Goal: Information Seeking & Learning: Learn about a topic

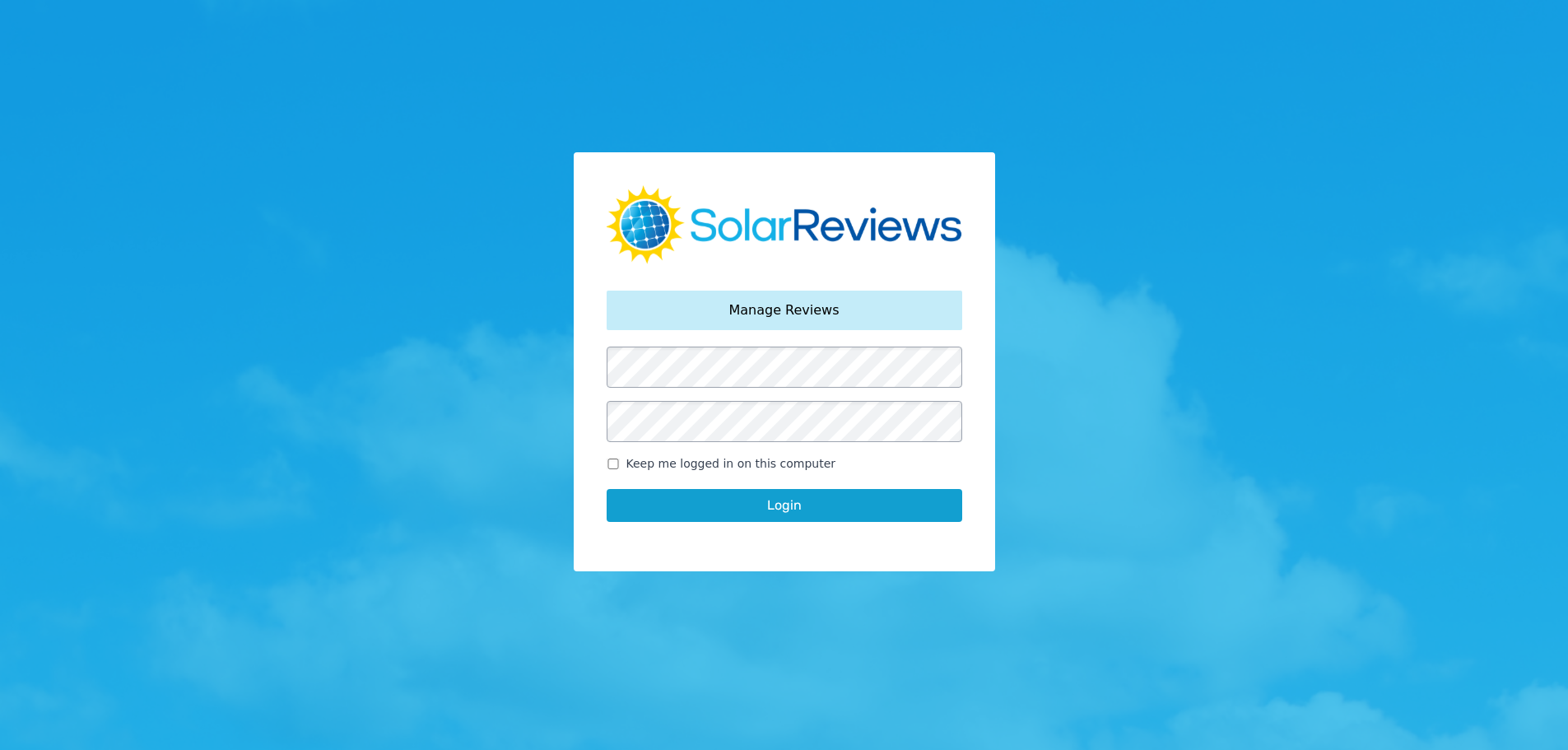
click at [741, 516] on button "Login" at bounding box center [784, 506] width 355 height 33
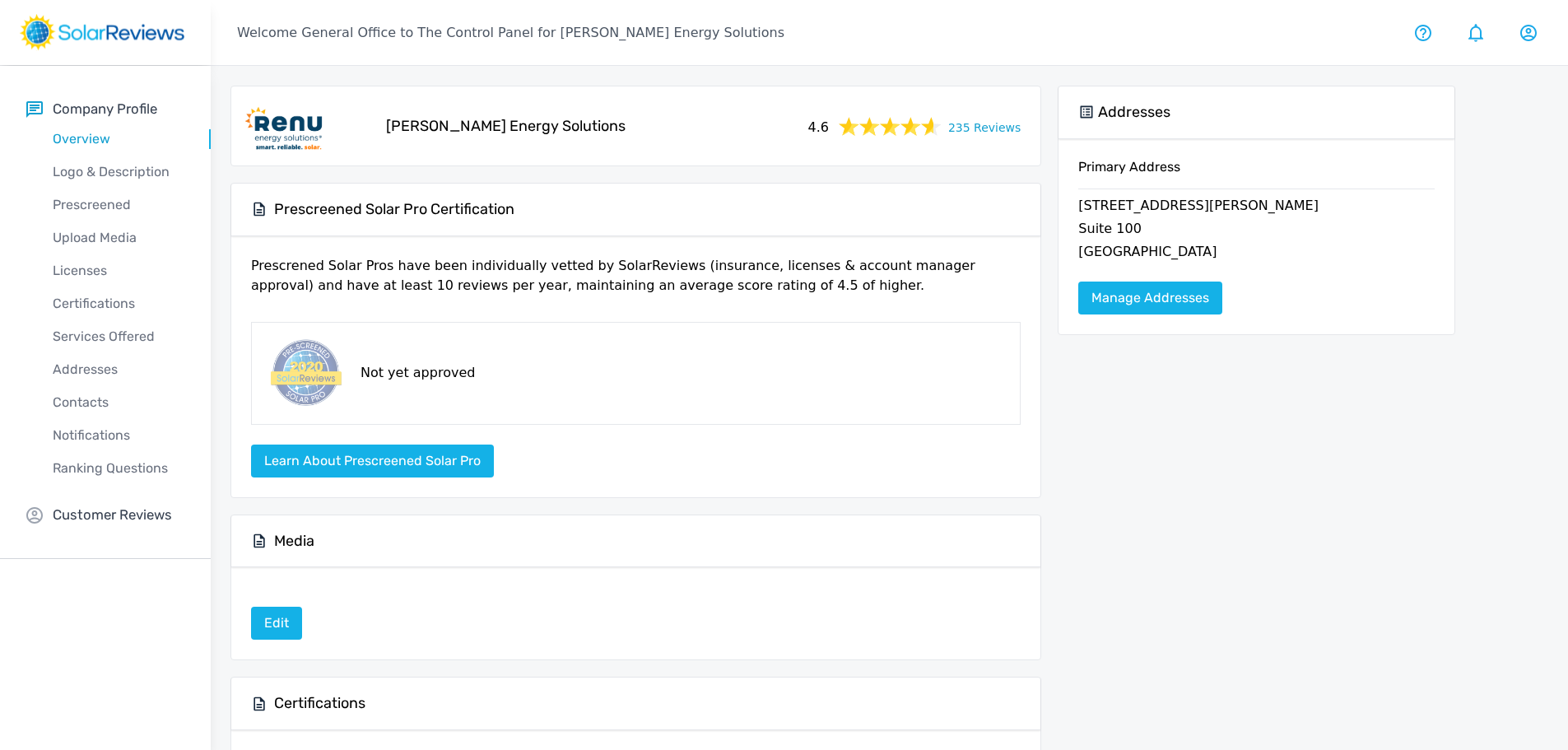
click at [1000, 133] on link "235 Reviews" at bounding box center [984, 126] width 73 height 20
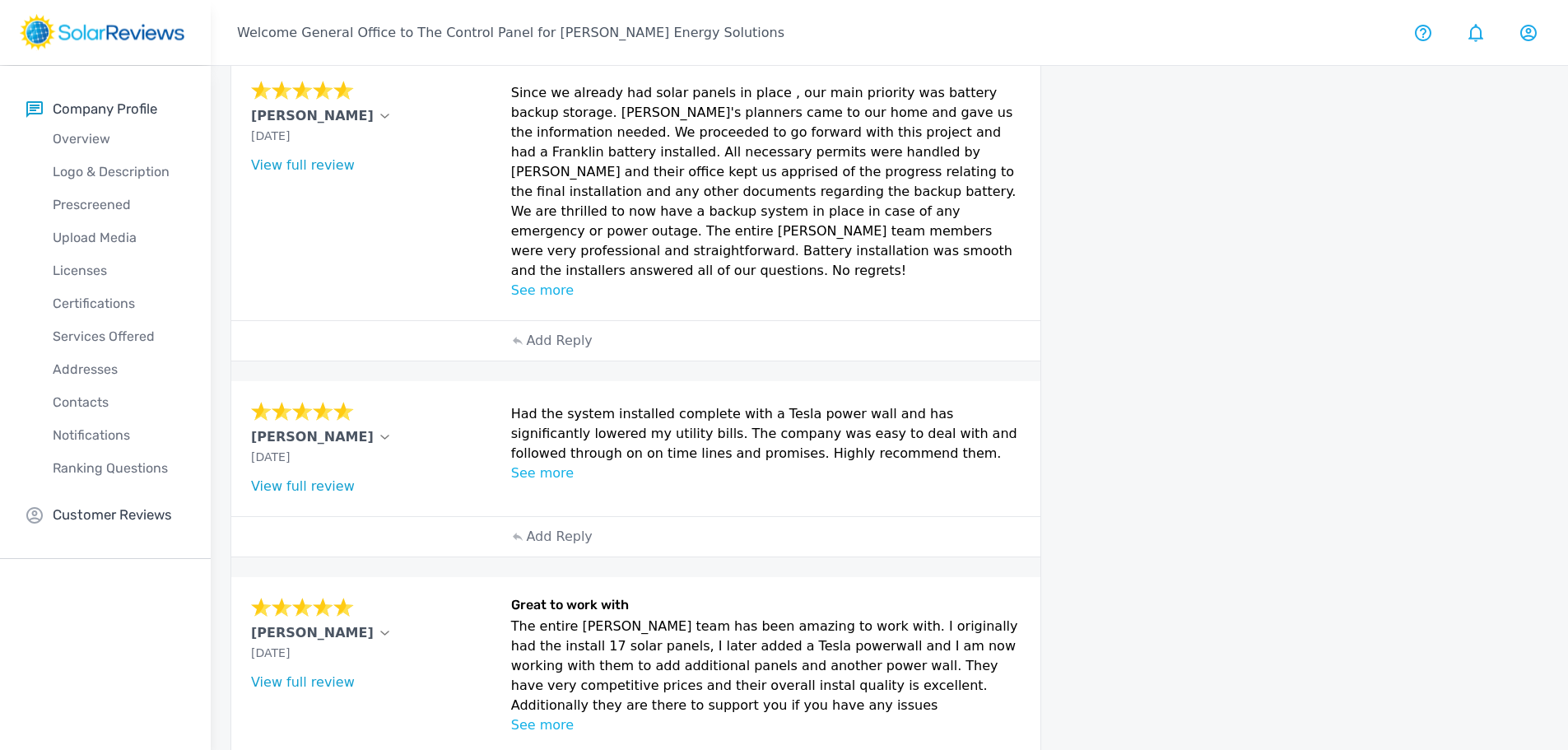
scroll to position [247, 0]
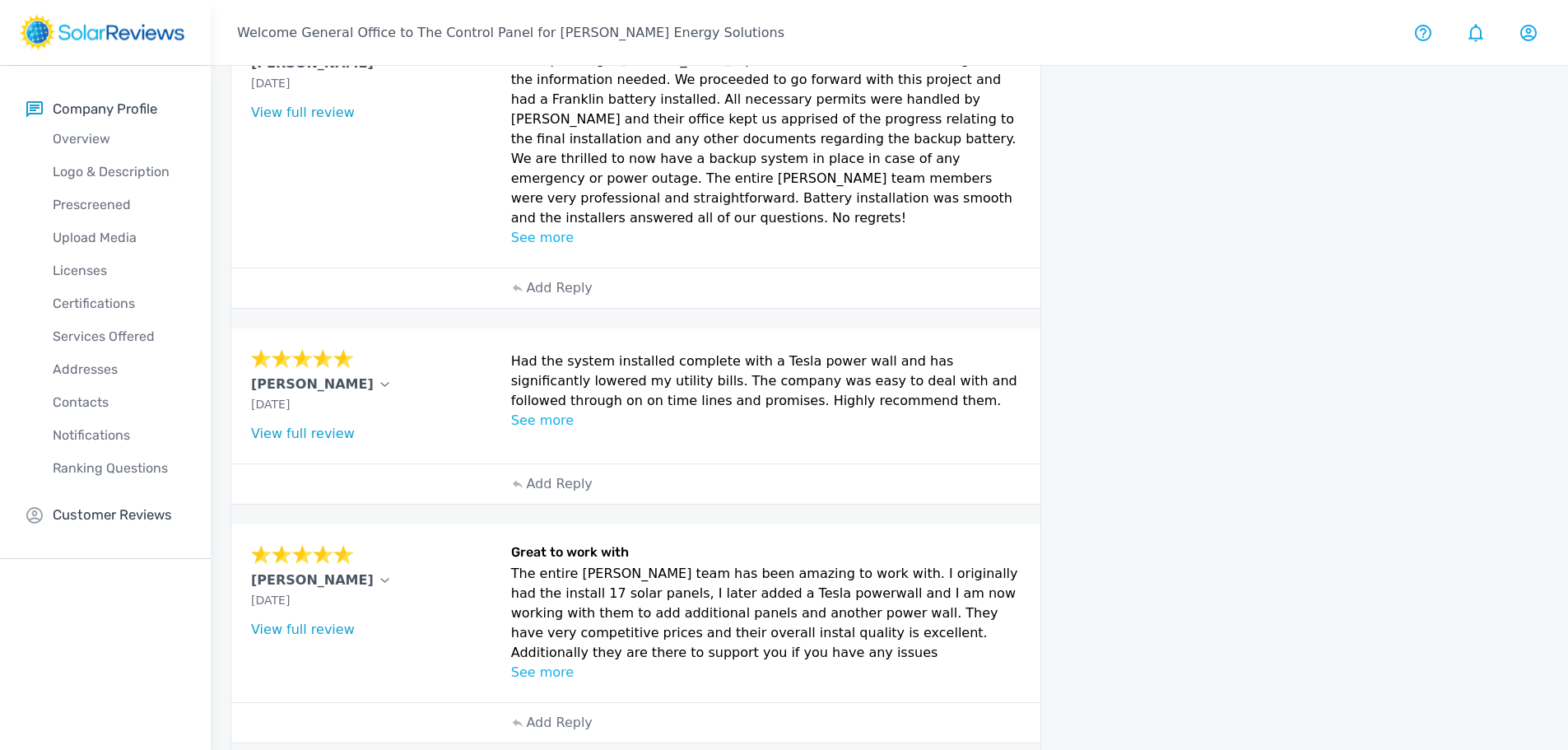
click at [293, 571] on div "[PERSON_NAME]" at bounding box center [376, 580] width 250 height 19
click at [381, 578] on icon at bounding box center [385, 581] width 10 height 6
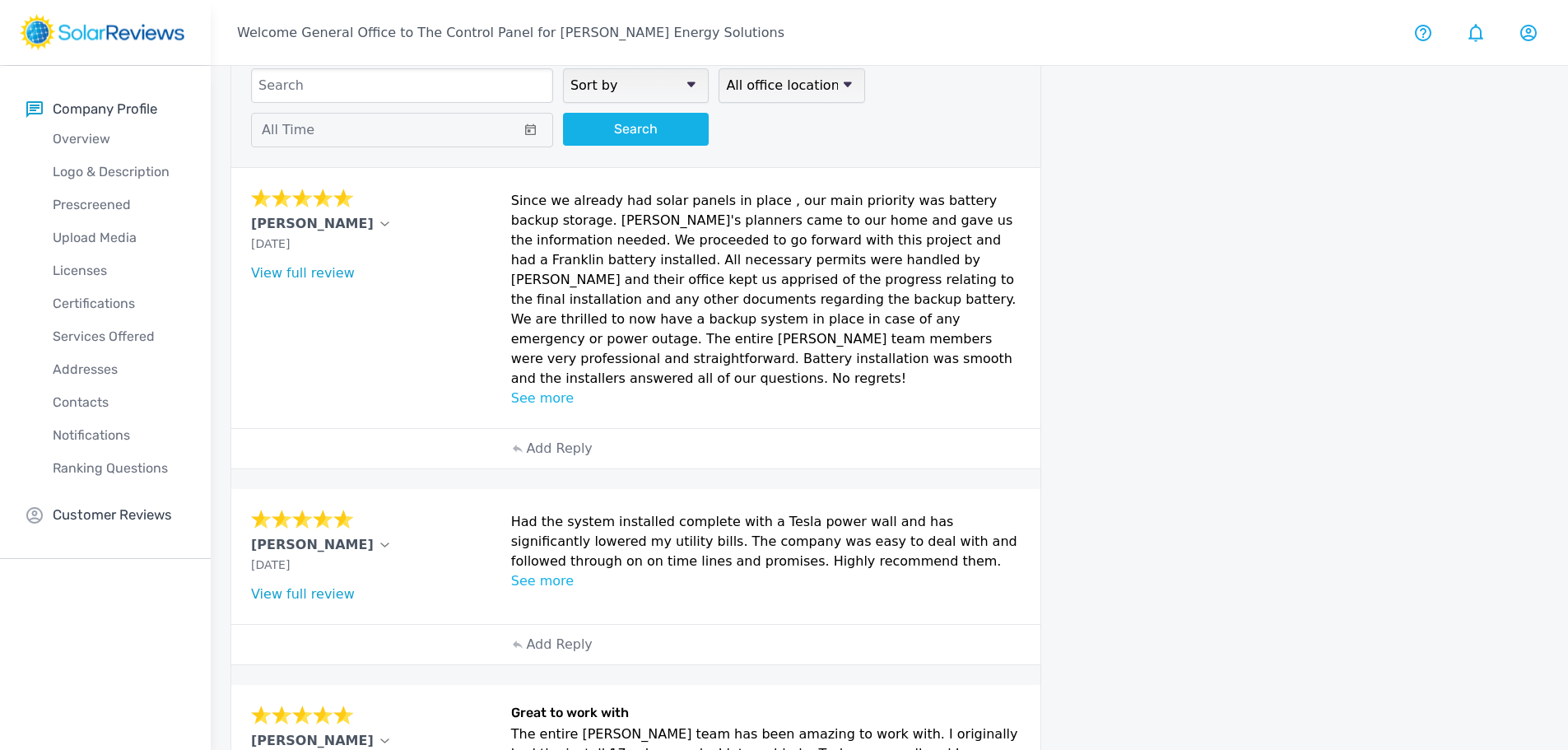
scroll to position [0, 0]
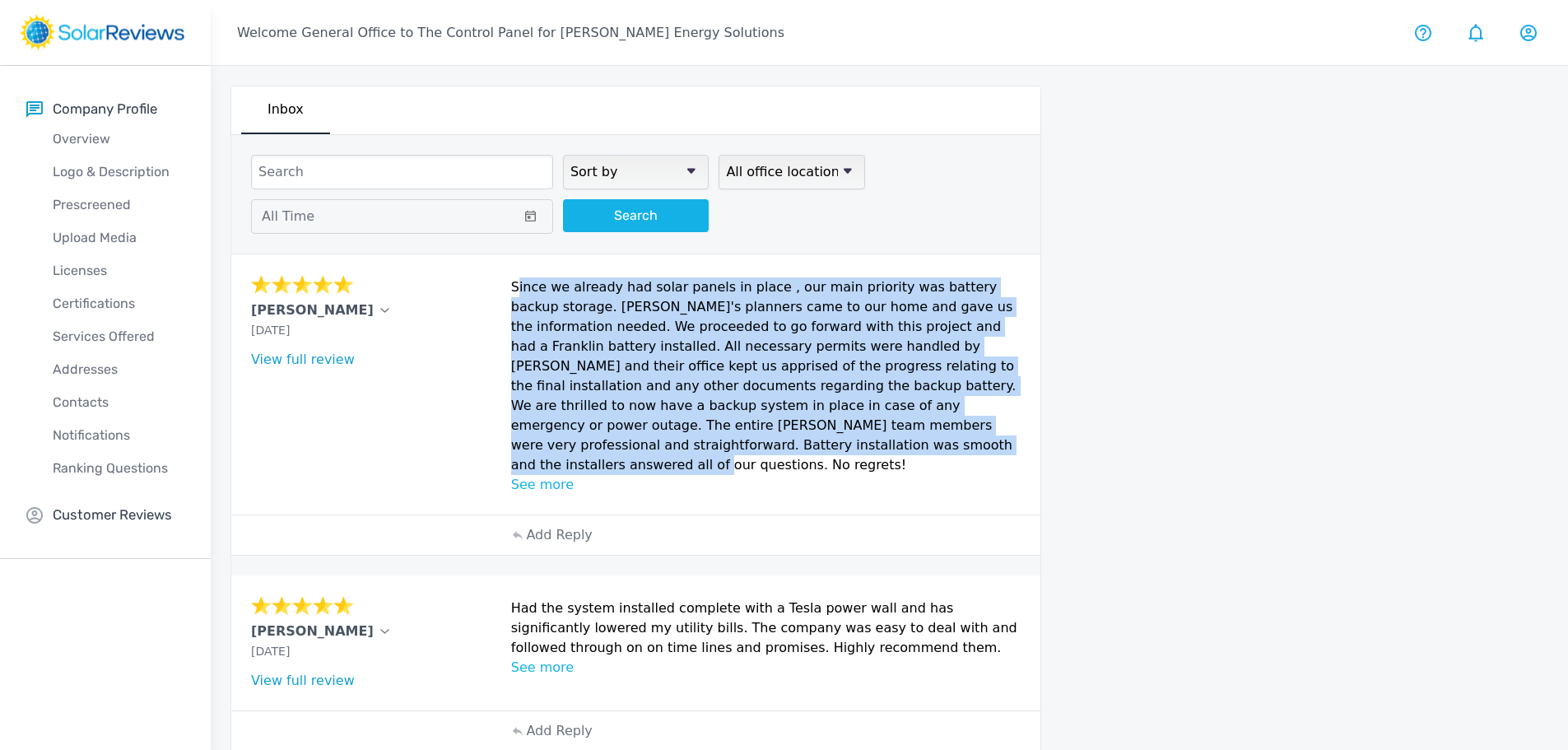
drag, startPoint x: 512, startPoint y: 288, endPoint x: 717, endPoint y: 438, distance: 254.0
click at [717, 438] on p "Since we already had solar panels in place , our main priority was battery back…" at bounding box center [766, 376] width 510 height 198
copy p "Since we already had solar panels in place , our main priority was battery back…"
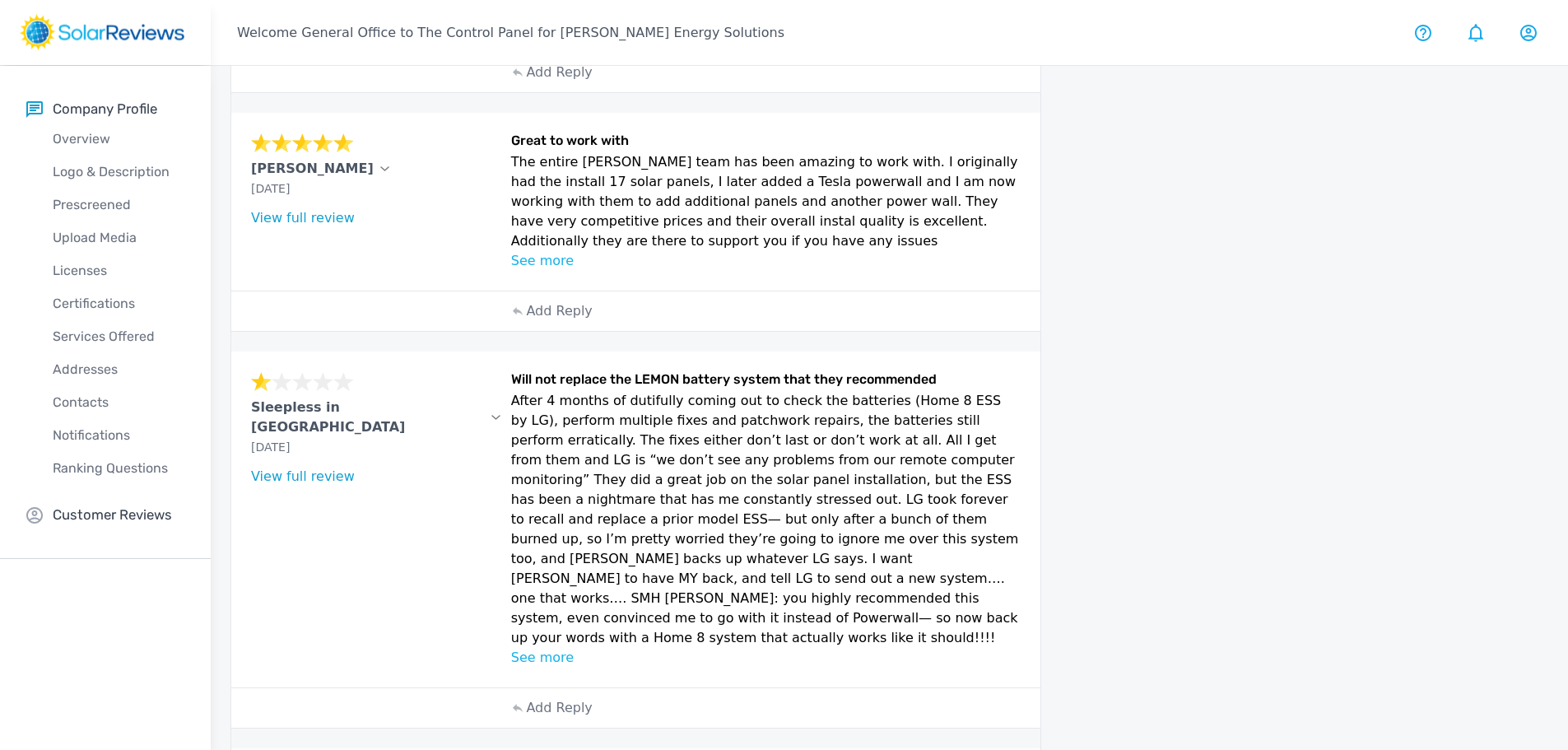
scroll to position [577, 0]
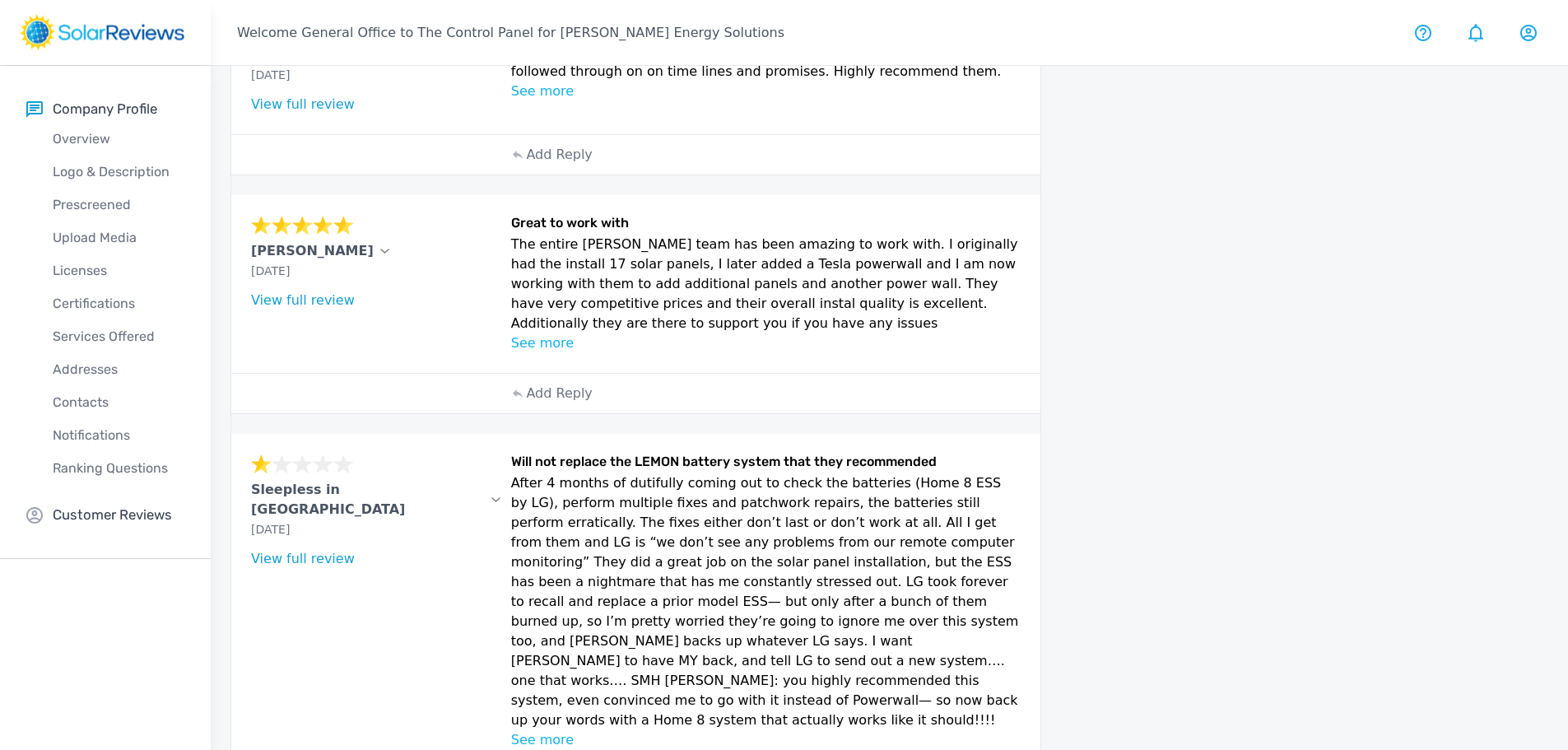
click at [382, 250] on icon at bounding box center [385, 251] width 9 height 3
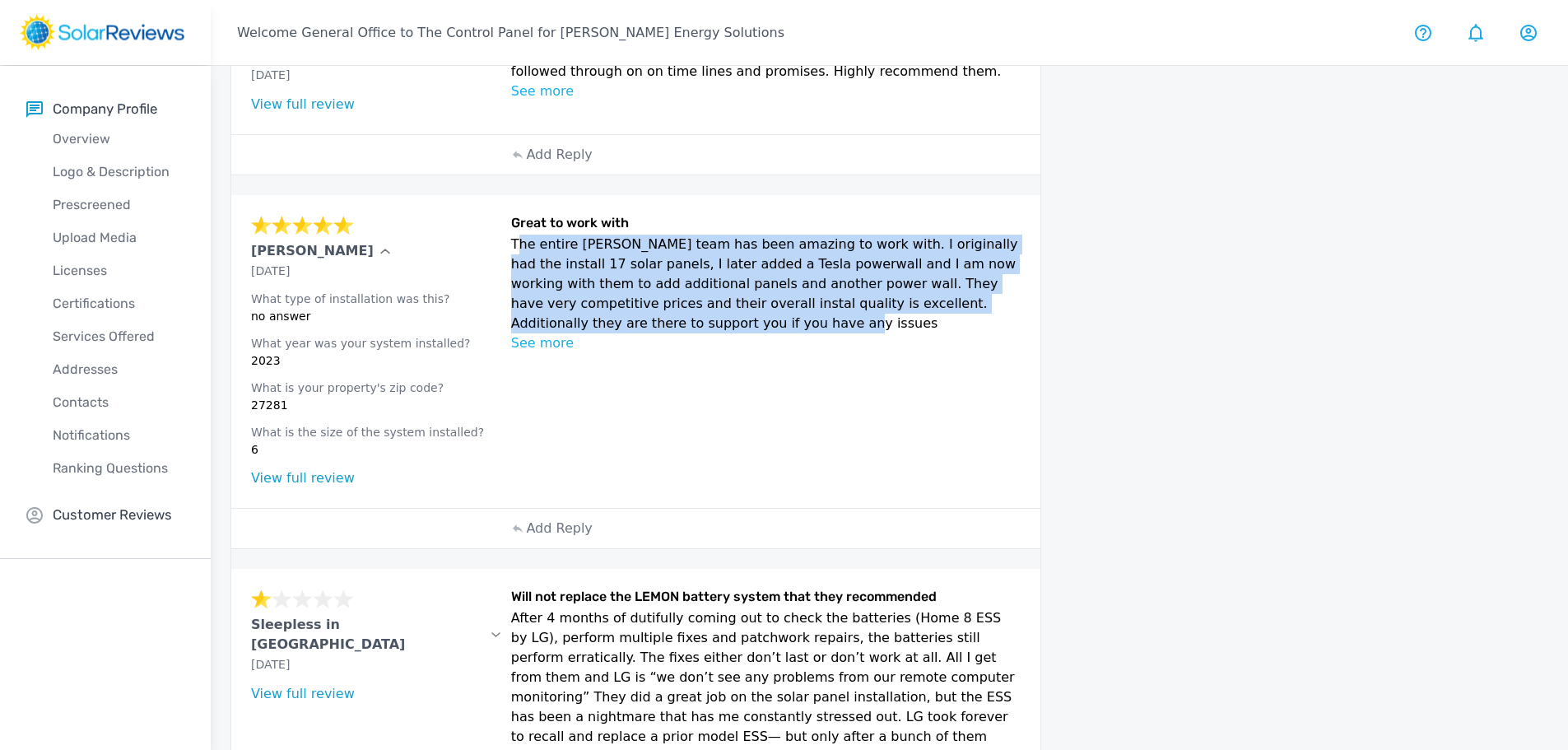
drag, startPoint x: 511, startPoint y: 220, endPoint x: 604, endPoint y: 303, distance: 124.7
click at [604, 303] on p "The entire [PERSON_NAME] team has been amazing to work with. I originally had t…" at bounding box center [766, 284] width 510 height 99
copy p "The entire [PERSON_NAME] team has been amazing to work with. I originally had t…"
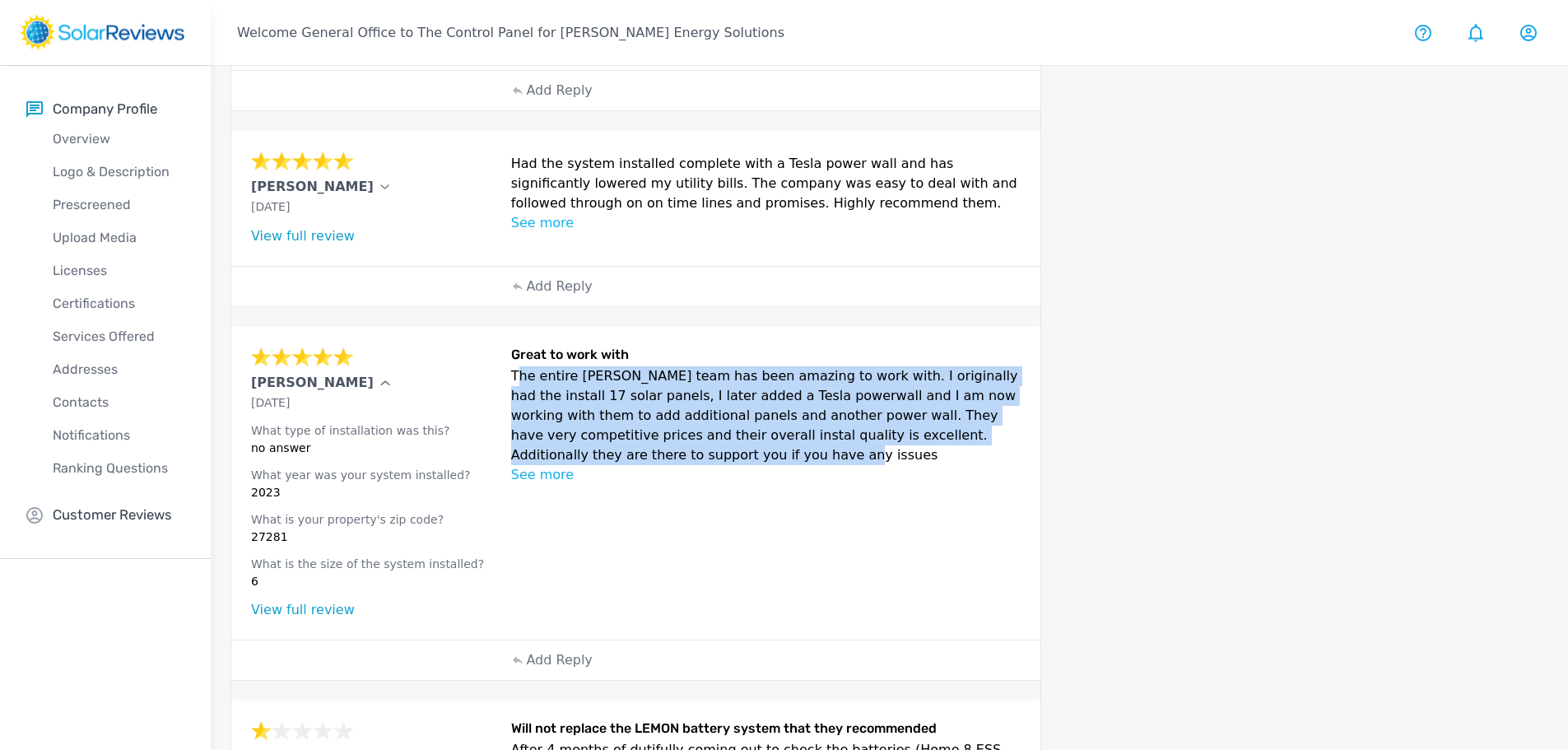
scroll to position [481, 0]
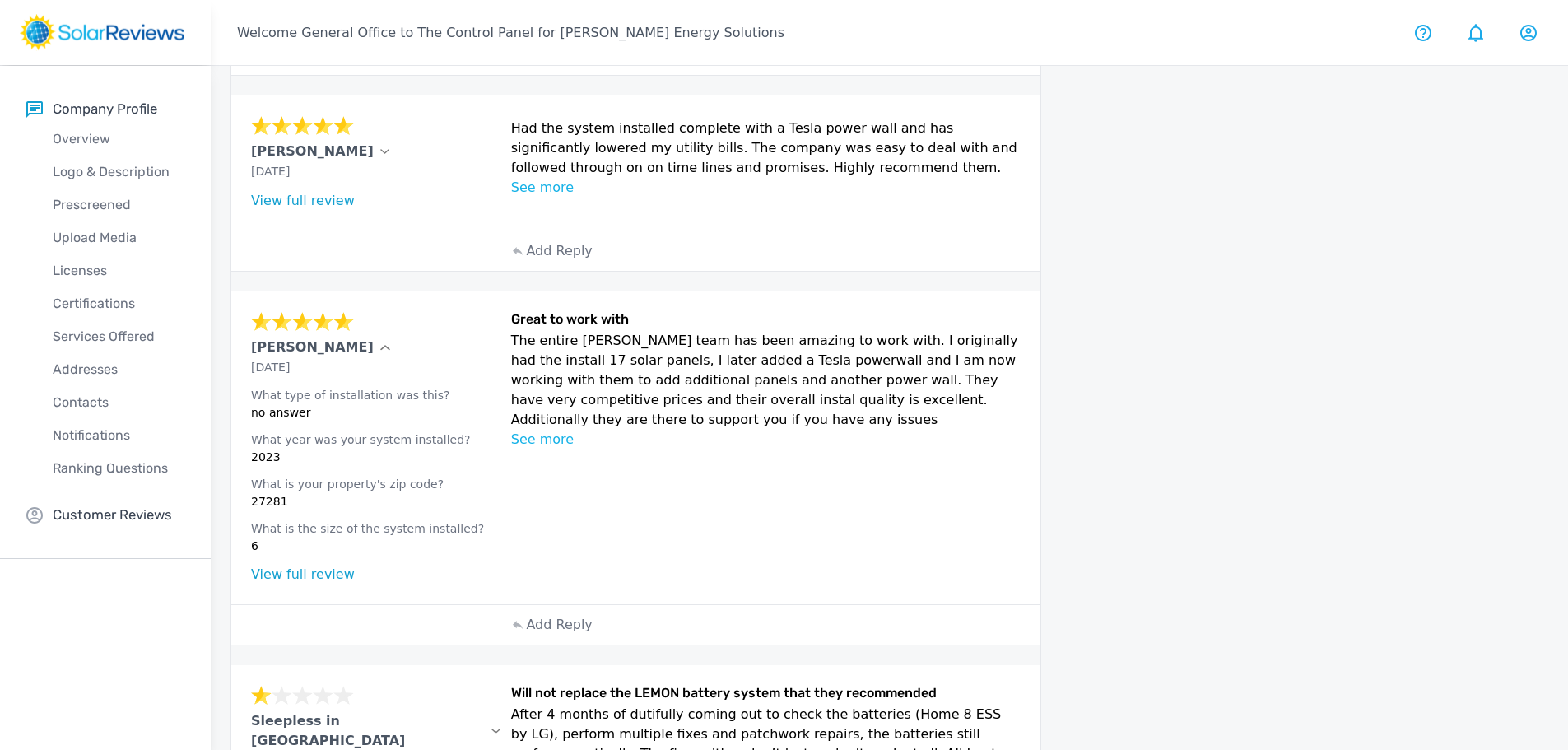
click at [878, 460] on div "Great to work with The entire [PERSON_NAME] team has been amazing to work with.…" at bounding box center [766, 448] width 510 height 273
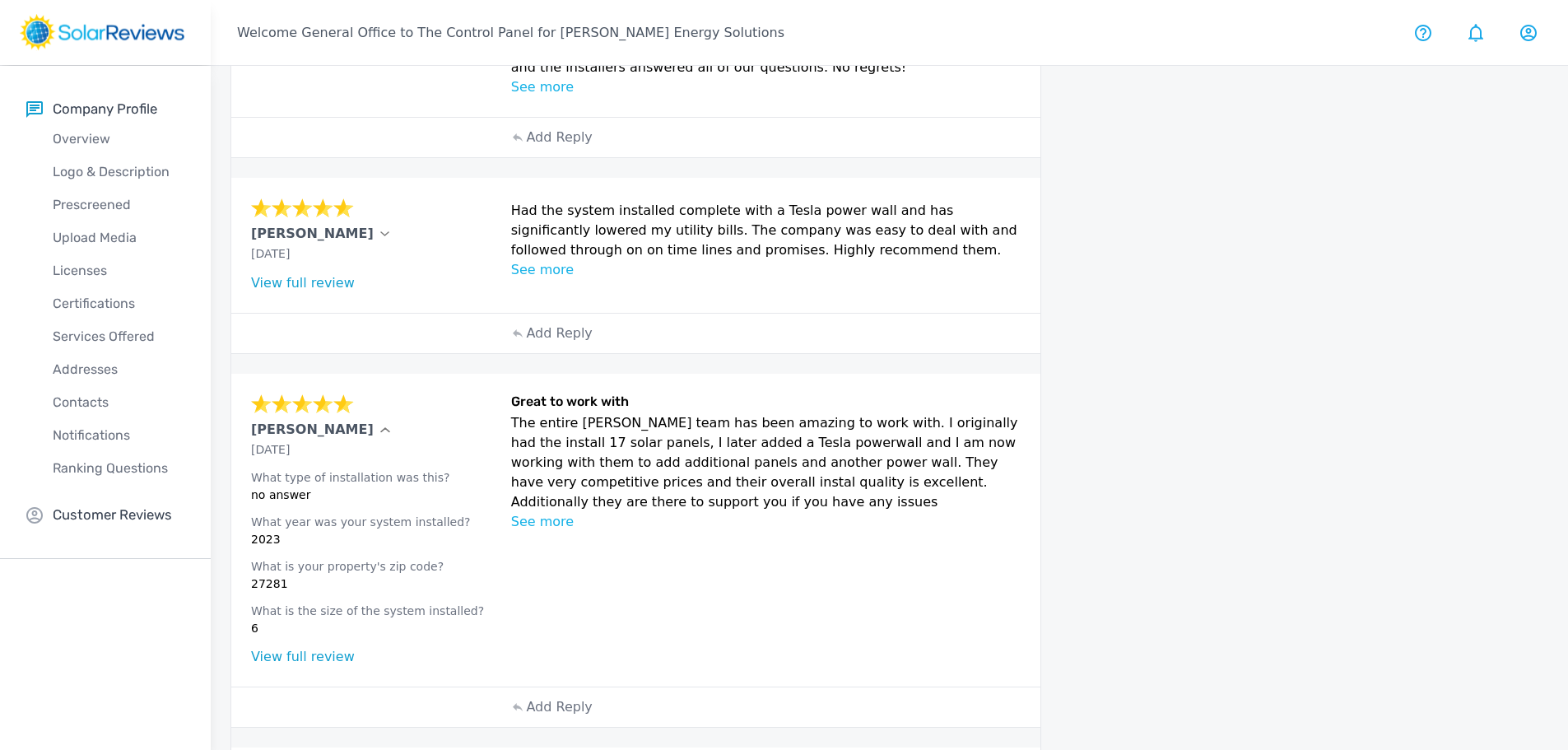
scroll to position [316, 0]
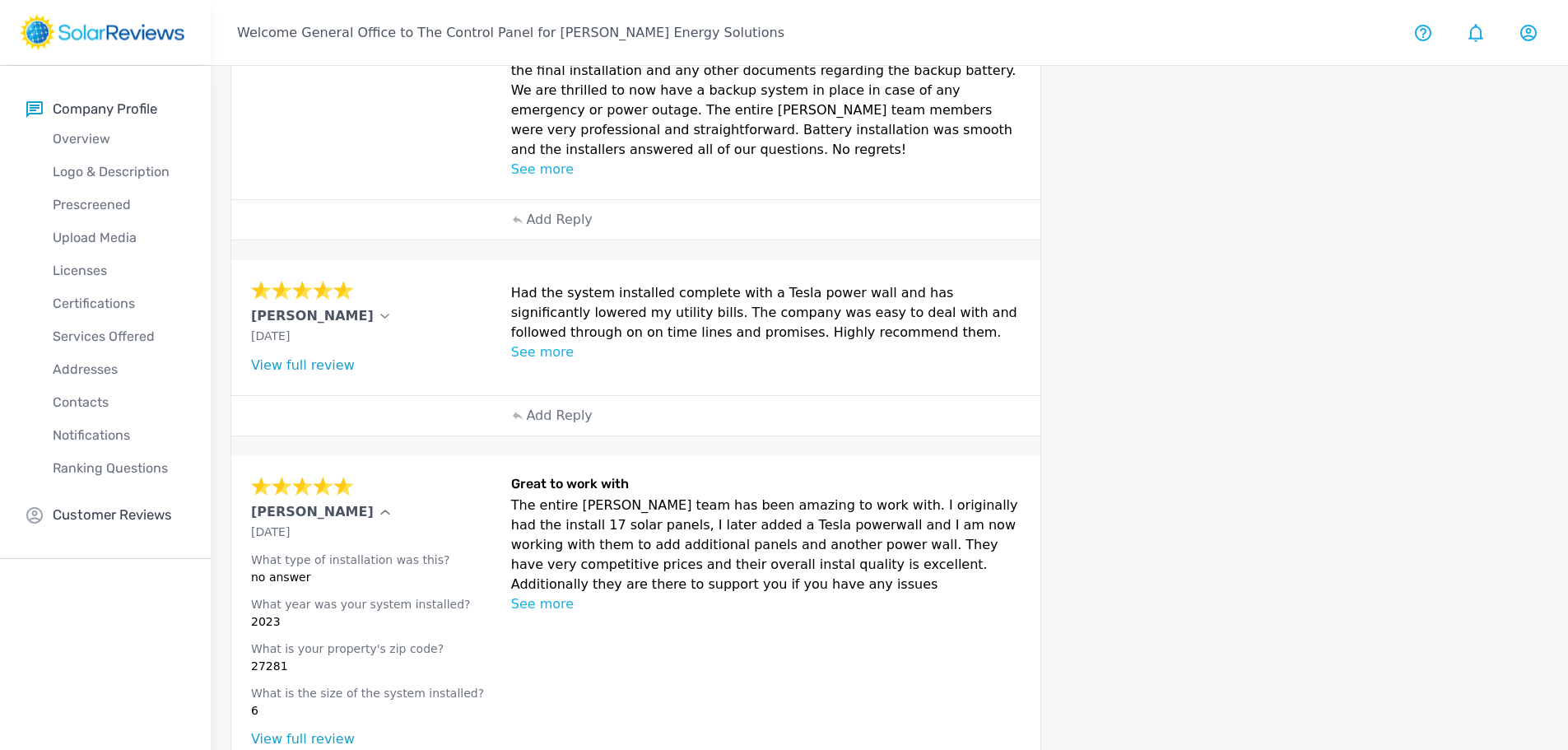
click at [299, 358] on link "View full review" at bounding box center [302, 365] width 104 height 16
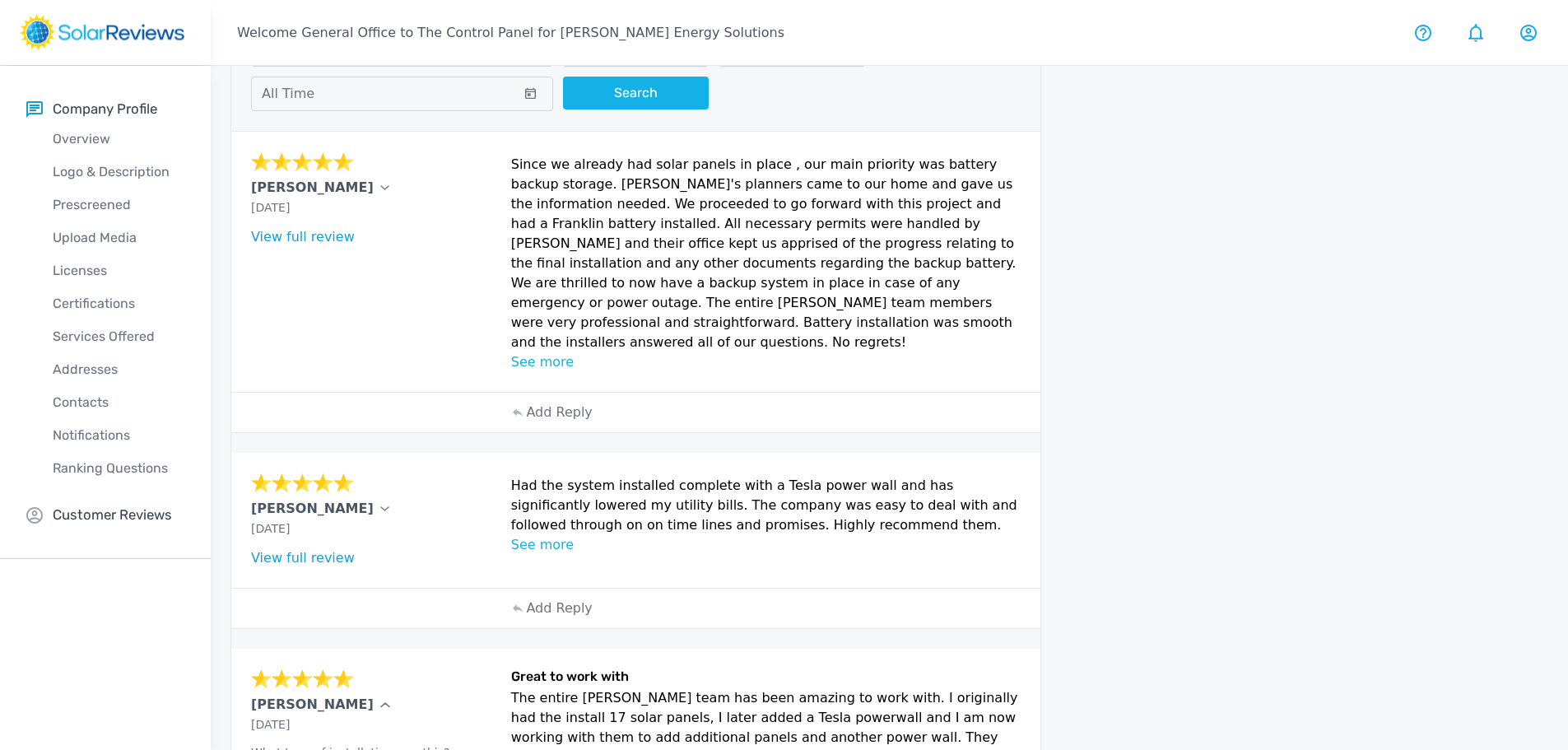
scroll to position [0, 0]
